Goal: Task Accomplishment & Management: Manage account settings

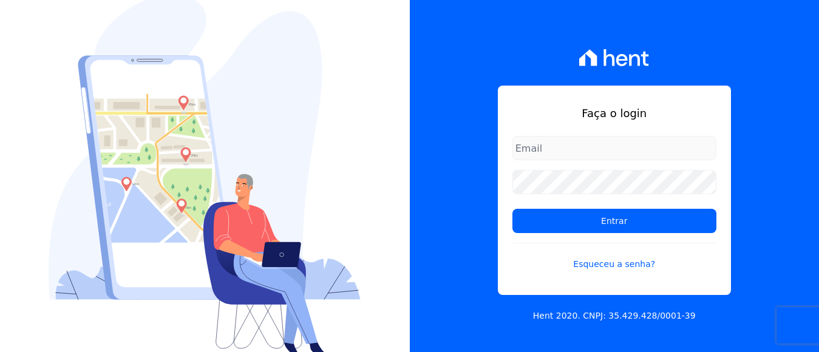
click at [609, 139] on input "email" at bounding box center [614, 148] width 204 height 24
type input "financeiro@panizziconstrucoes.com.br"
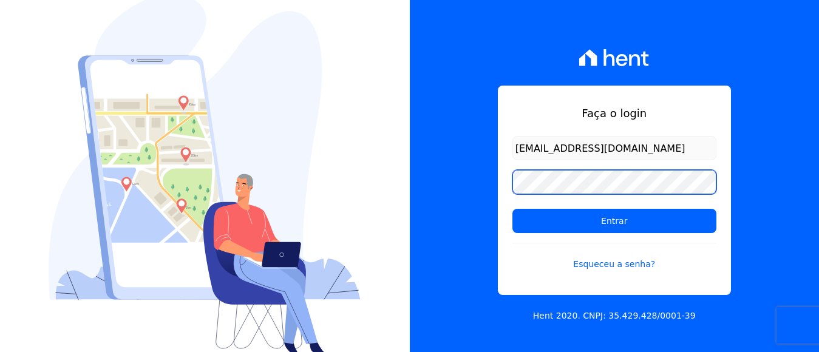
click at [512, 209] on input "Entrar" at bounding box center [614, 221] width 204 height 24
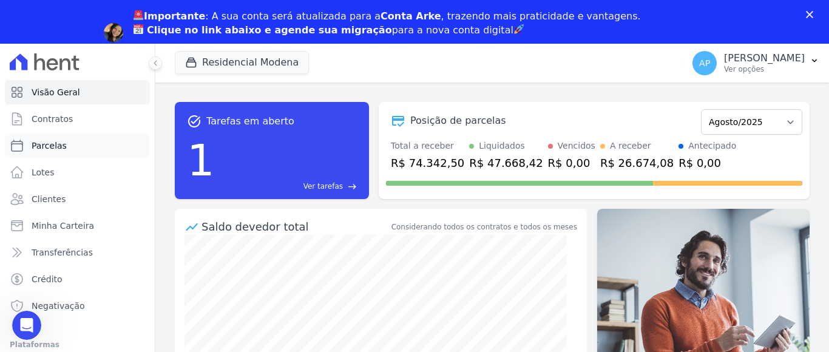
click at [42, 142] on span "Parcelas" at bounding box center [49, 146] width 35 height 12
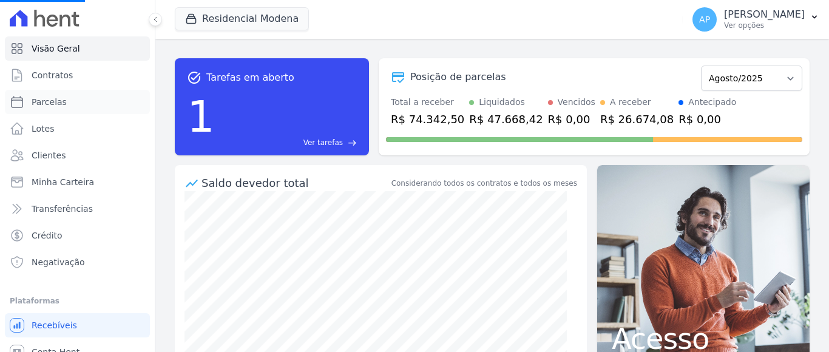
scroll to position [49, 0]
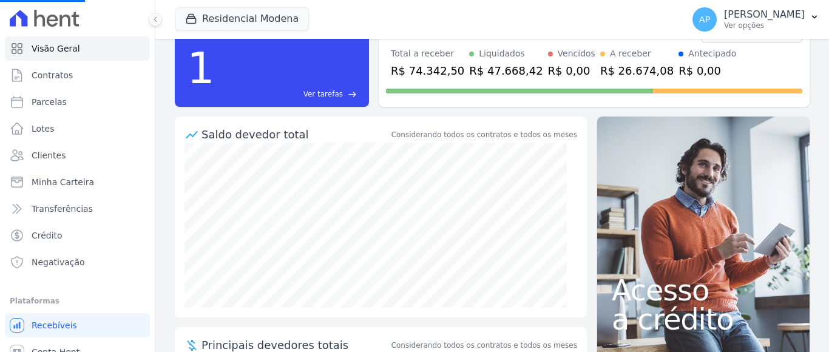
select select
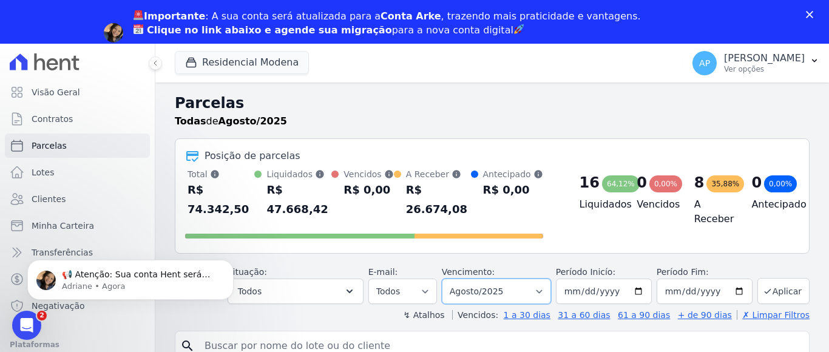
click at [517, 279] on select "Filtrar por período ──────── Todos os meses Janeiro/2022 Fevereiro/2022 Março/2…" at bounding box center [496, 291] width 109 height 25
select select "09/2025"
click at [449, 279] on select "Filtrar por período ──────── Todos os meses Janeiro/2022 Fevereiro/2022 Março/2…" at bounding box center [496, 291] width 109 height 25
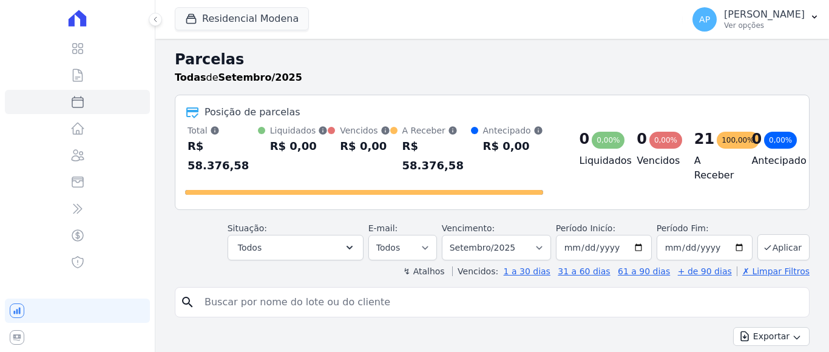
select select
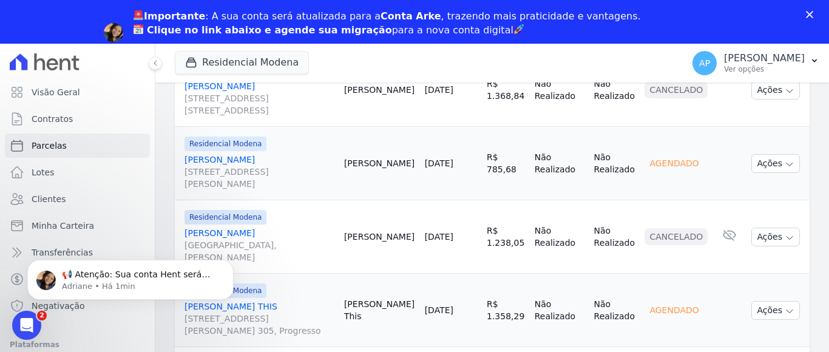
scroll to position [1059, 0]
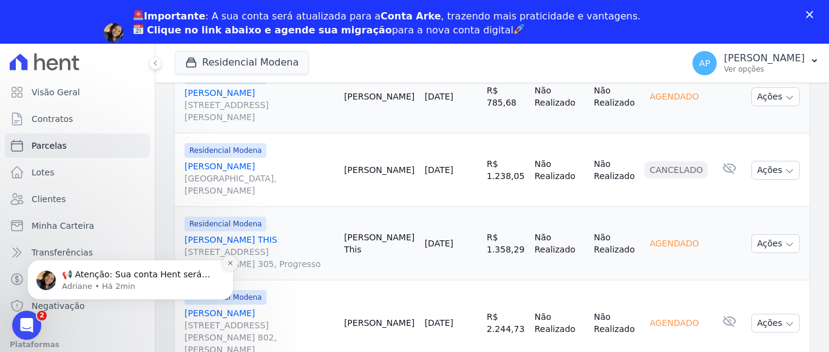
click at [229, 262] on icon "Dismiss notification" at bounding box center [230, 263] width 7 height 7
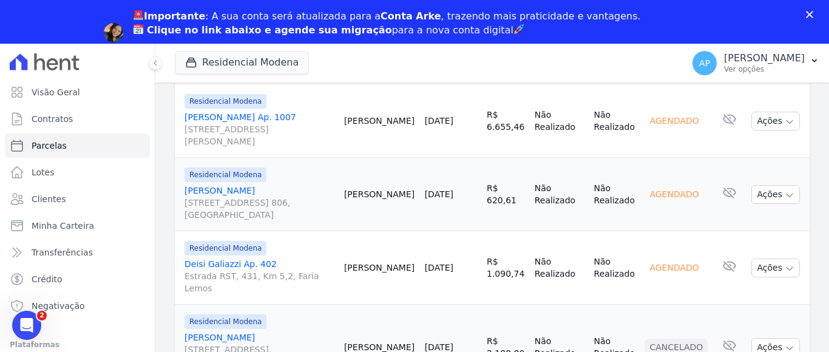
scroll to position [1788, 0]
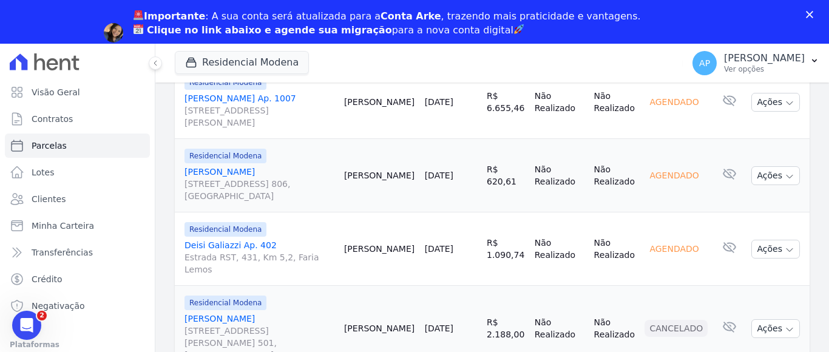
click at [814, 13] on div "Fechar" at bounding box center [812, 14] width 12 height 7
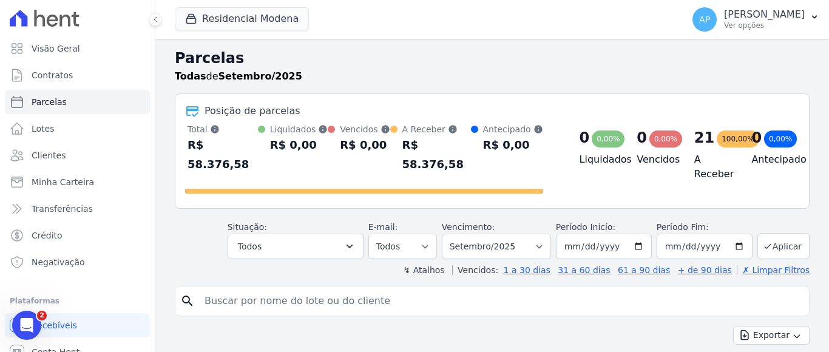
scroll to position [0, 0]
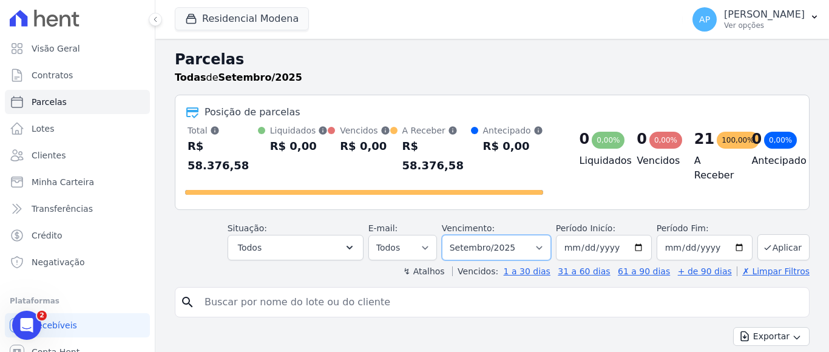
click at [528, 235] on select "Filtrar por período ──────── Todos os meses Janeiro/2022 Fevereiro/2022 Março/2…" at bounding box center [496, 247] width 109 height 25
select select "10/2025"
click at [449, 235] on select "Filtrar por período ──────── Todos os meses Janeiro/2022 Fevereiro/2022 Março/2…" at bounding box center [496, 247] width 109 height 25
select select
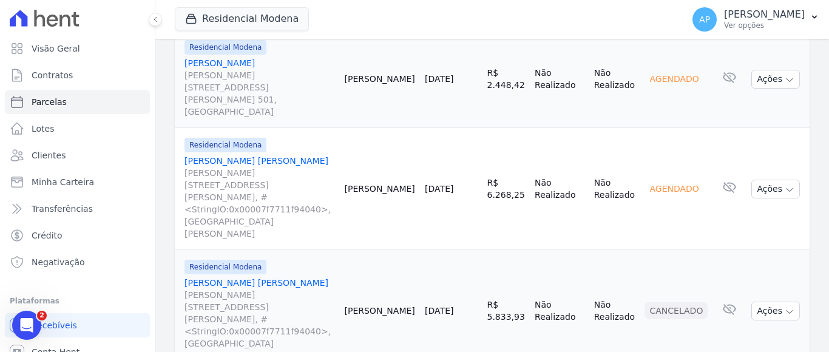
scroll to position [1579, 0]
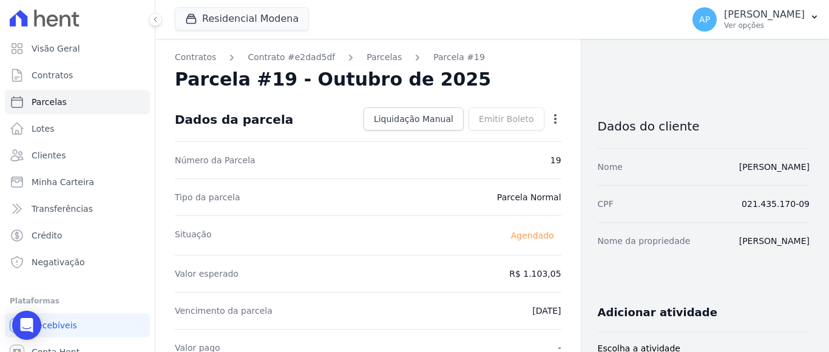
click at [549, 121] on icon "button" at bounding box center [555, 119] width 12 height 12
click at [485, 137] on link "Alterar" at bounding box center [503, 135] width 107 height 22
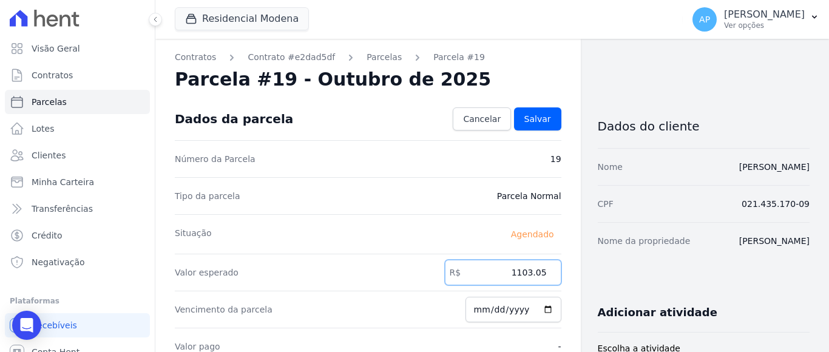
drag, startPoint x: 512, startPoint y: 273, endPoint x: 542, endPoint y: 270, distance: 30.5
click at [542, 270] on input "1103.05" at bounding box center [503, 272] width 117 height 25
type input "1106.95"
click at [399, 290] on div "Valor esperado R$ 1106.95" at bounding box center [368, 272] width 387 height 37
click at [475, 311] on input "[DATE]" at bounding box center [514, 309] width 96 height 25
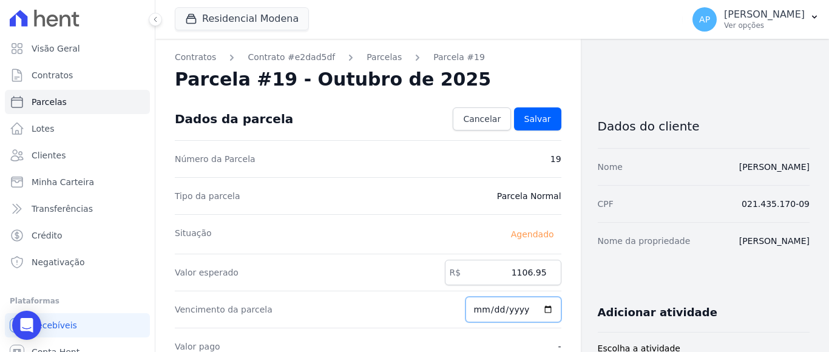
type input "[DATE]"
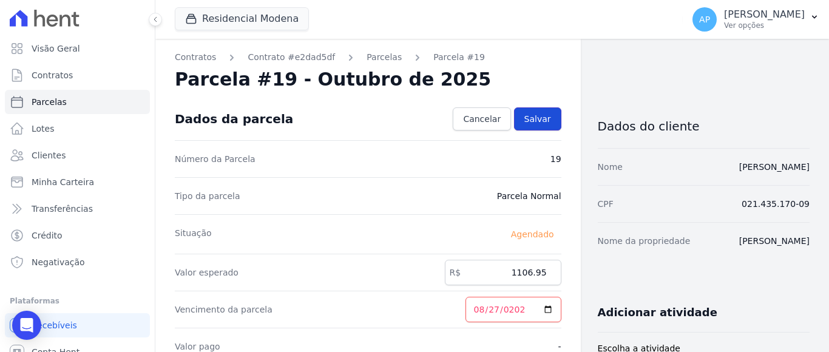
click at [525, 117] on span "Salvar" at bounding box center [538, 119] width 27 height 12
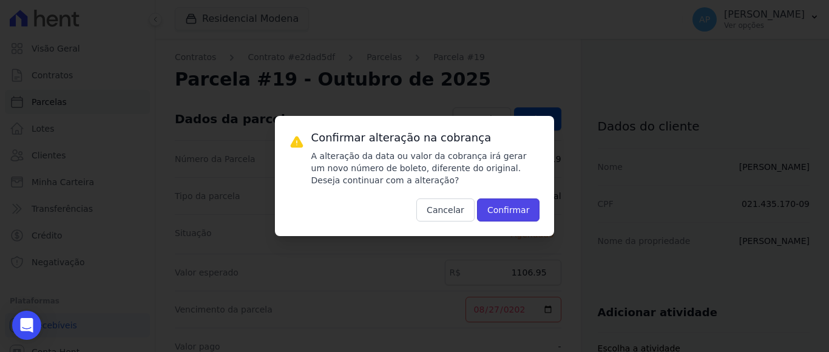
click at [505, 209] on button "Confirmar" at bounding box center [508, 210] width 63 height 23
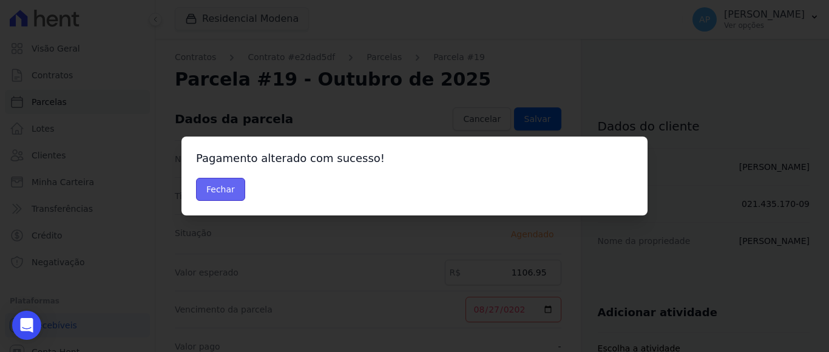
click at [230, 187] on button "Fechar" at bounding box center [220, 189] width 49 height 23
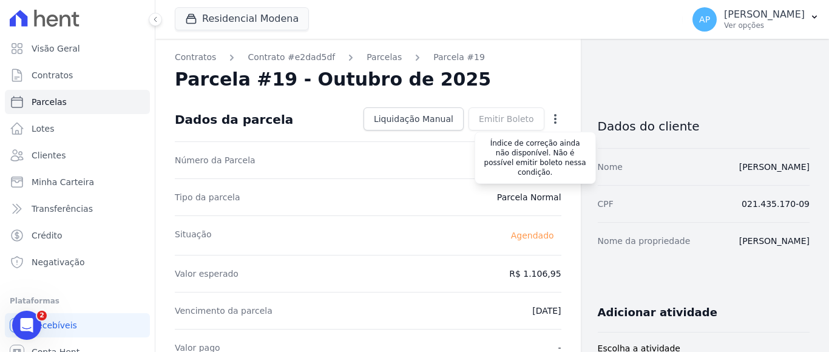
click at [504, 117] on div "Emitir Boleto Gerar Boleto da Parcela Você tem certeza que deseja gerar o bolet…" at bounding box center [507, 118] width 76 height 23
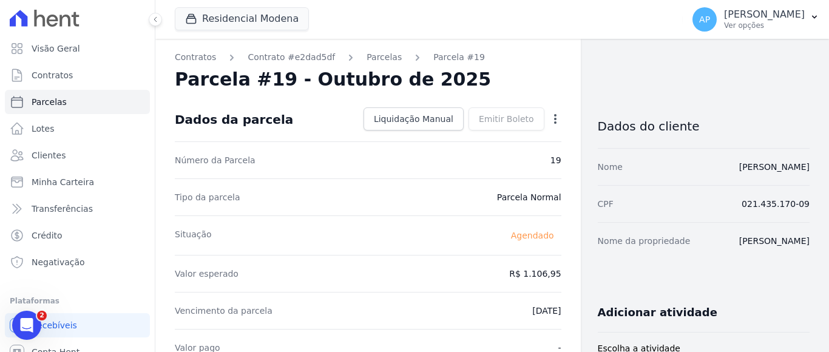
click at [554, 114] on icon "button" at bounding box center [555, 119] width 2 height 10
click at [341, 273] on div "Valor esperado R$ 1.106,95" at bounding box center [368, 273] width 387 height 37
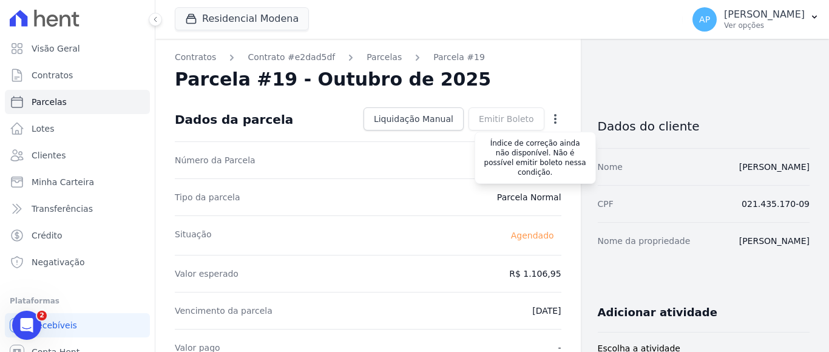
click at [507, 117] on div "Emitir Boleto Gerar Boleto da Parcela Você tem certeza que deseja gerar o bolet…" at bounding box center [507, 118] width 76 height 23
click at [527, 154] on span "Índice de correção ainda não disponível. Não é possível emitir boleto nessa con…" at bounding box center [535, 158] width 121 height 52
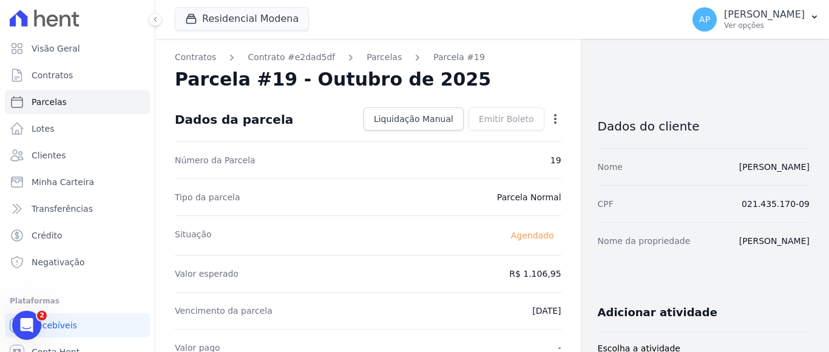
click at [549, 123] on icon "button" at bounding box center [555, 119] width 12 height 12
click at [471, 161] on link "Antecipar" at bounding box center [503, 157] width 107 height 22
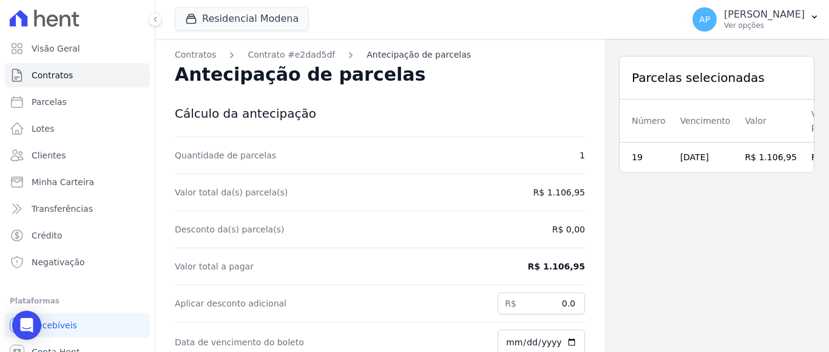
click at [415, 53] on link "Antecipação de parcelas" at bounding box center [419, 55] width 104 height 13
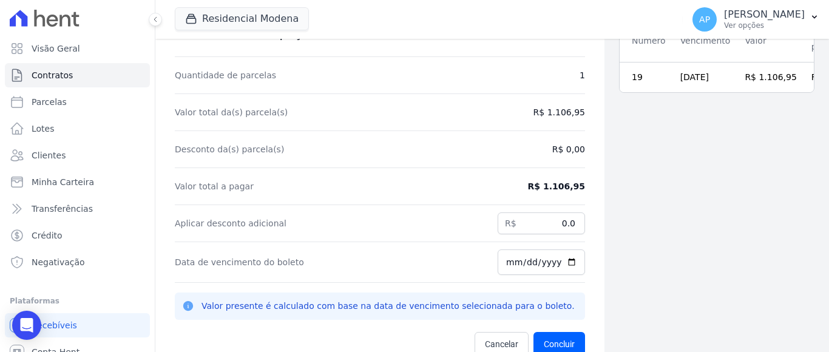
scroll to position [39, 0]
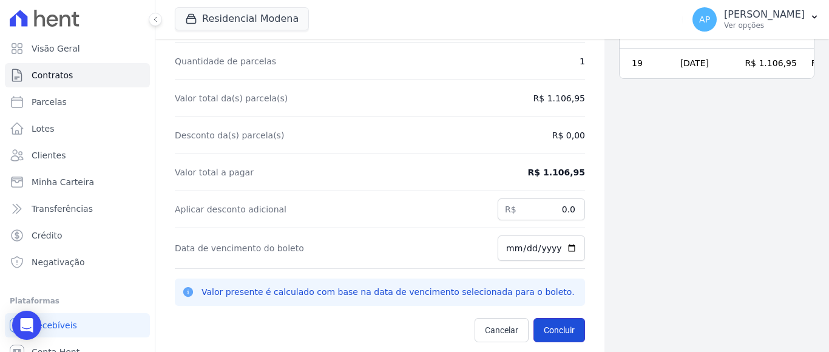
click at [534, 327] on button "Concluir" at bounding box center [560, 330] width 52 height 24
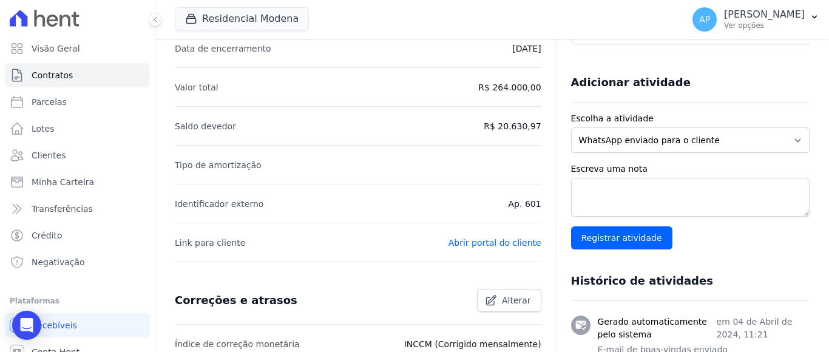
scroll to position [61, 0]
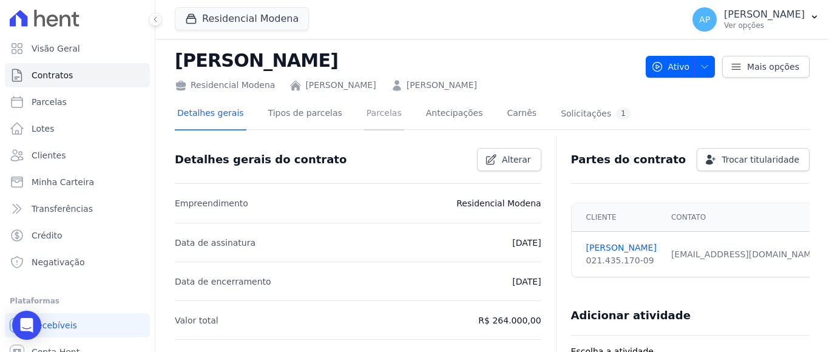
click at [364, 112] on link "Parcelas" at bounding box center [384, 114] width 40 height 32
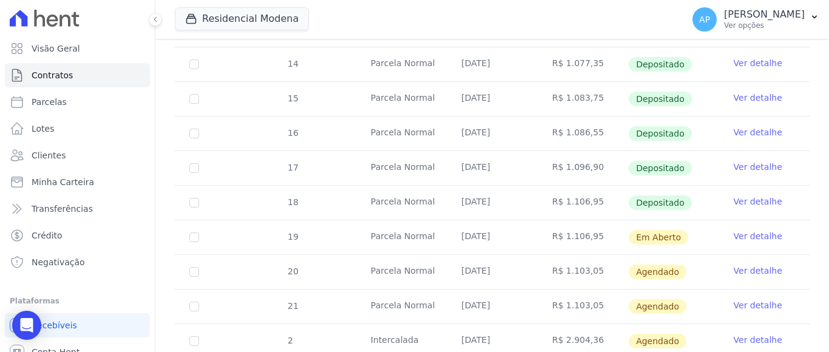
scroll to position [425, 0]
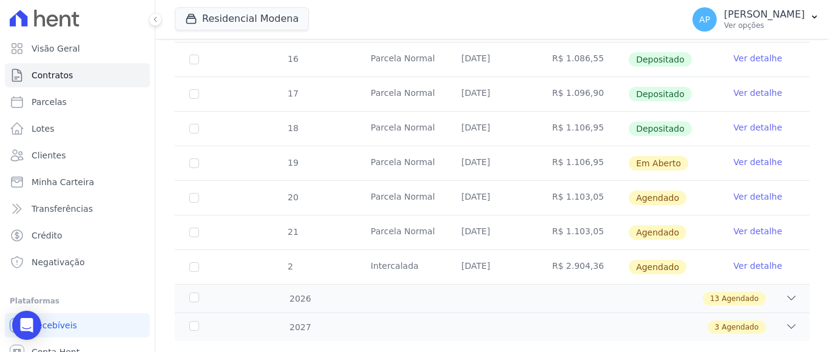
click at [750, 156] on link "Ver detalhe" at bounding box center [758, 162] width 49 height 12
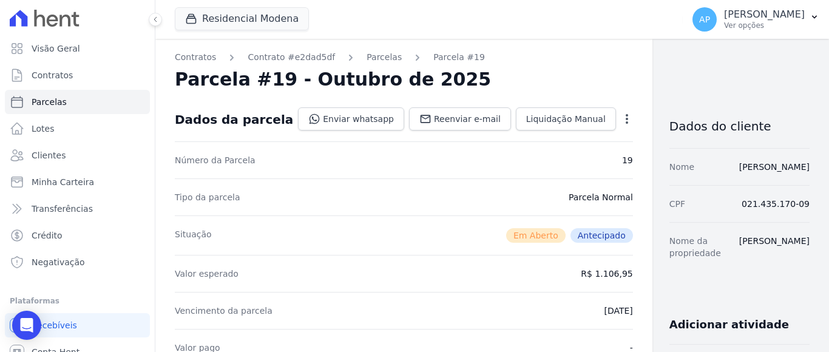
click at [626, 118] on icon "button" at bounding box center [627, 119] width 2 height 10
click at [408, 161] on div "Número da Parcela 19" at bounding box center [404, 159] width 458 height 37
click at [331, 117] on link "Enviar whatsapp" at bounding box center [351, 118] width 106 height 23
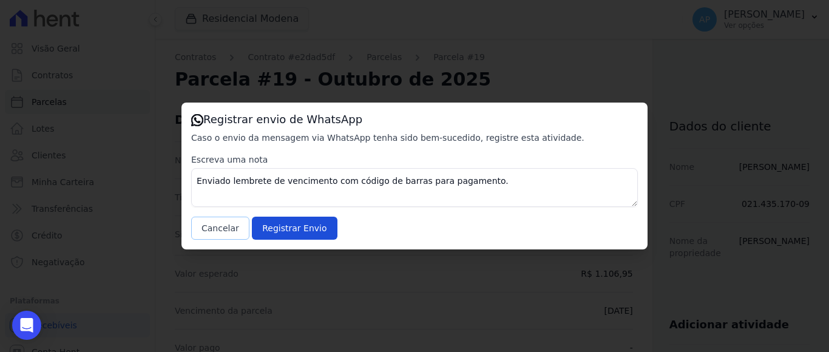
drag, startPoint x: 225, startPoint y: 232, endPoint x: 232, endPoint y: 223, distance: 11.3
click at [233, 224] on button "Cancelar" at bounding box center [220, 228] width 58 height 23
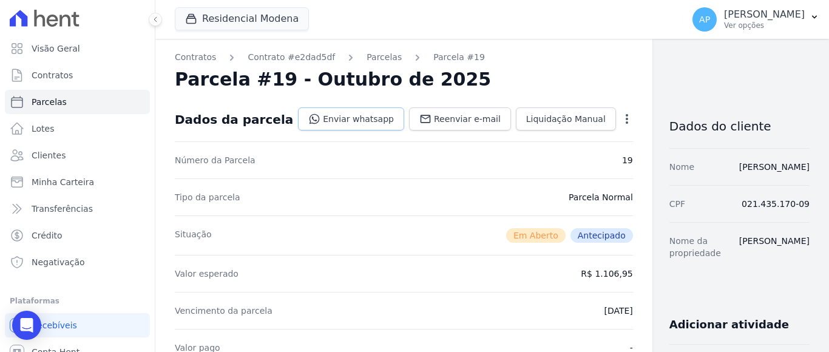
click at [345, 117] on link "Enviar whatsapp" at bounding box center [351, 118] width 106 height 23
